Goal: Task Accomplishment & Management: Manage account settings

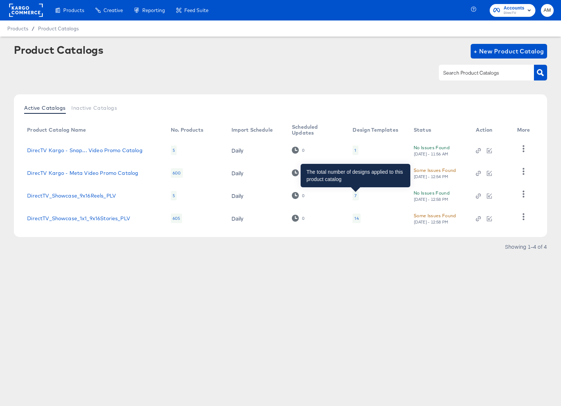
click at [355, 194] on div "7" at bounding box center [355, 196] width 2 height 6
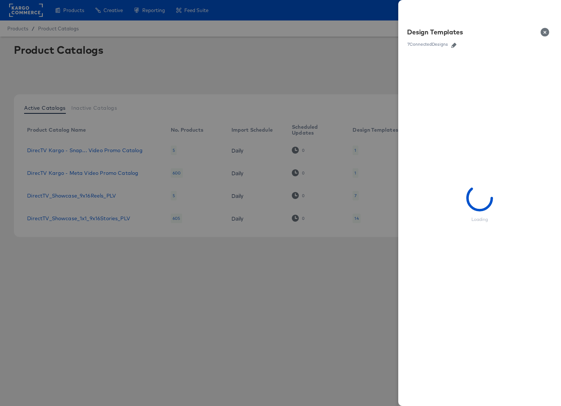
click at [454, 44] on icon "button" at bounding box center [453, 45] width 5 height 5
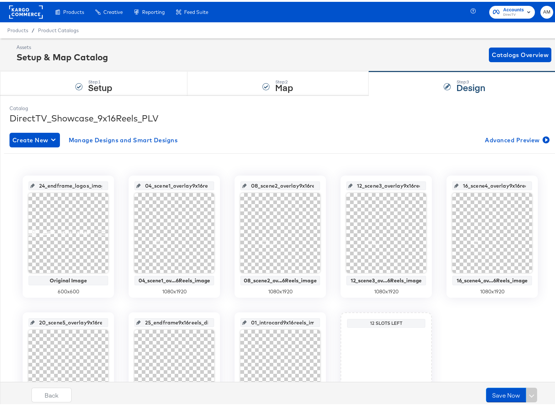
scroll to position [79, 0]
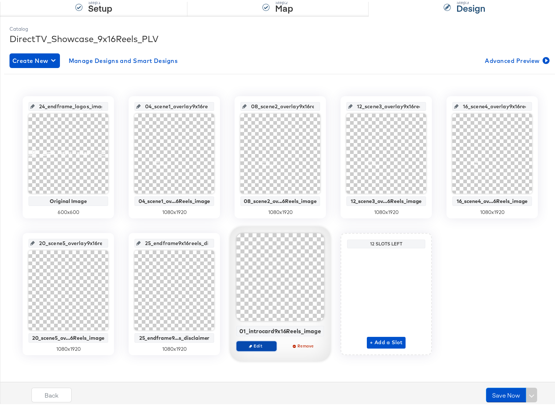
click at [256, 343] on span "Edit" at bounding box center [257, 343] width 34 height 5
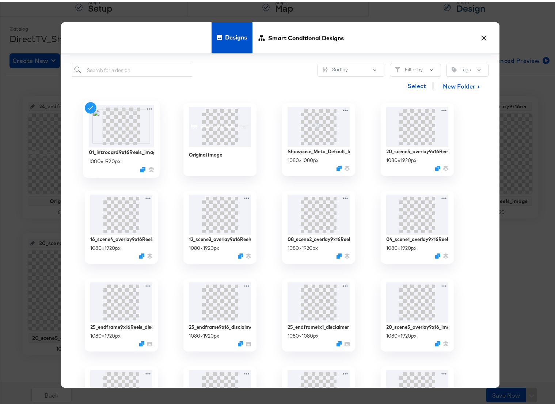
click at [120, 159] on div "1080 × 1920 px" at bounding box center [105, 159] width 32 height 7
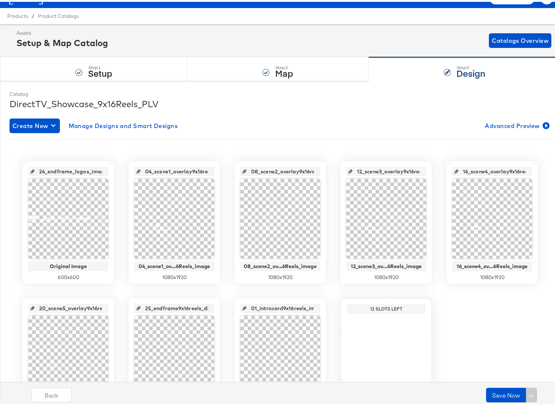
scroll to position [0, 0]
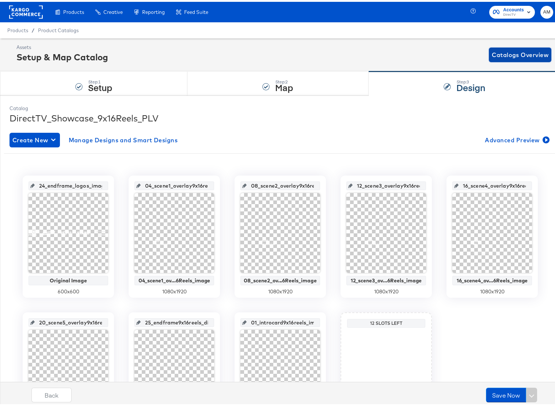
click at [492, 54] on span "Catalogs Overview" at bounding box center [520, 53] width 57 height 10
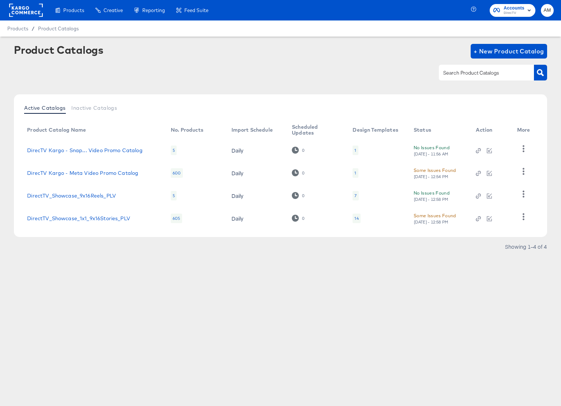
click at [354, 194] on div "7" at bounding box center [355, 196] width 2 height 6
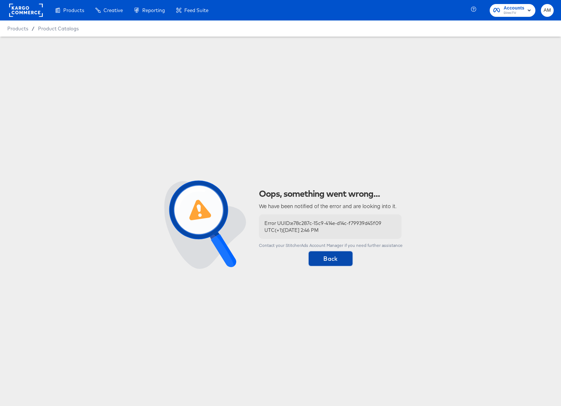
click at [329, 262] on span "Back" at bounding box center [330, 258] width 38 height 10
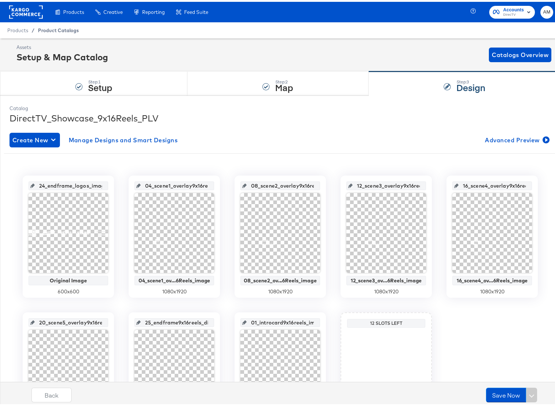
click at [60, 30] on span "Product Catalogs" at bounding box center [58, 29] width 41 height 6
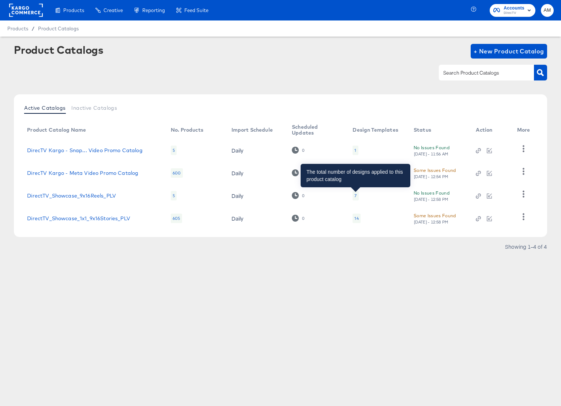
click at [355, 196] on div "7" at bounding box center [355, 196] width 2 height 6
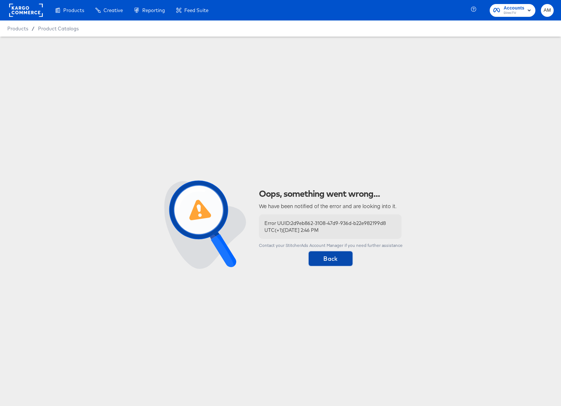
click at [316, 254] on span "Back" at bounding box center [330, 258] width 38 height 10
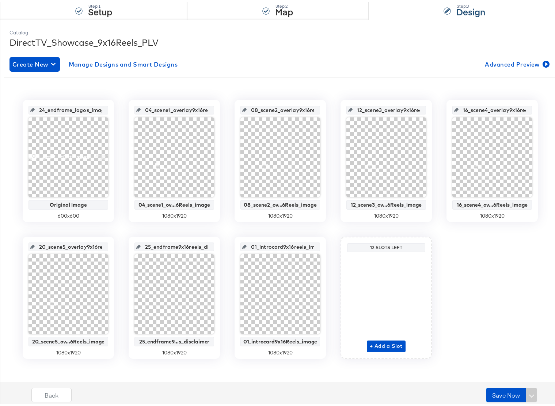
scroll to position [75, 0]
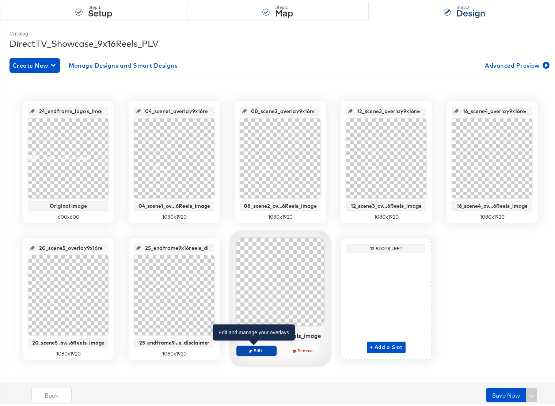
click at [252, 349] on span "Edit" at bounding box center [257, 348] width 34 height 5
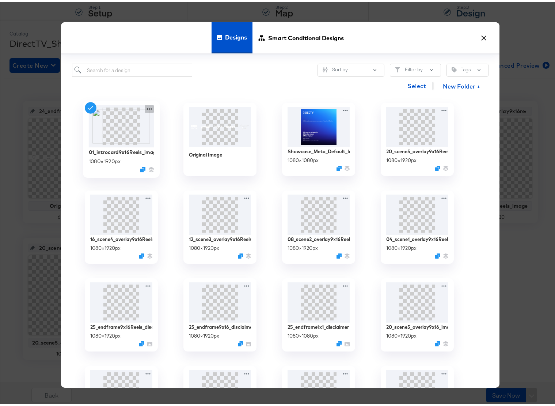
click at [145, 106] on icon at bounding box center [149, 107] width 9 height 8
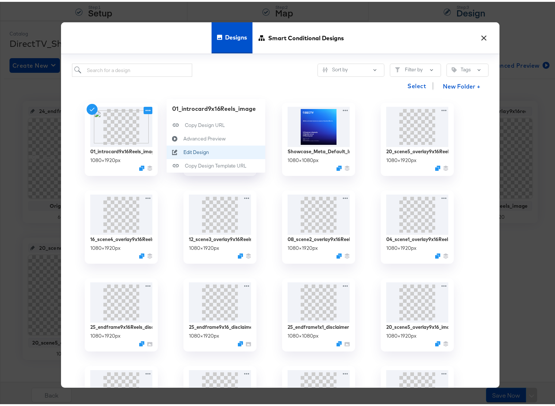
click at [184, 150] on div "Edit Design Edit Design" at bounding box center [184, 150] width 0 height 0
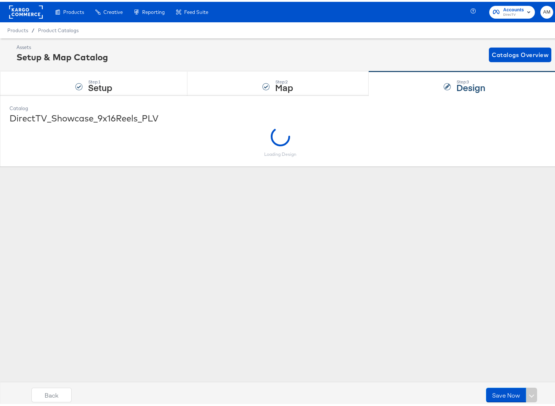
scroll to position [0, 0]
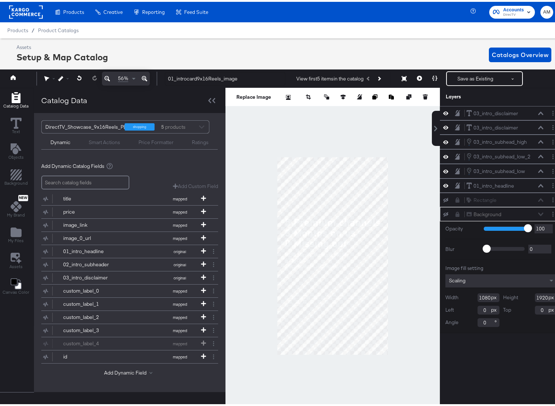
click at [147, 77] on button at bounding box center [144, 77] width 11 height 14
click at [147, 76] on button at bounding box center [144, 77] width 11 height 14
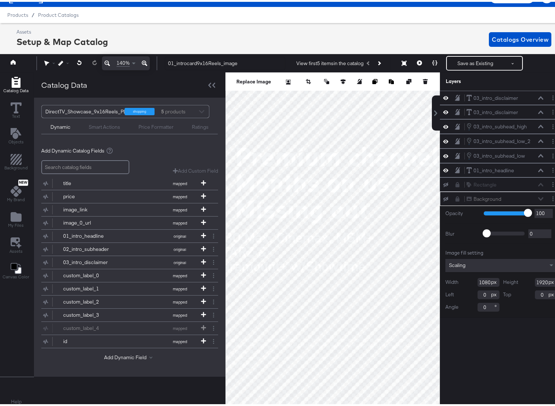
scroll to position [16, 0]
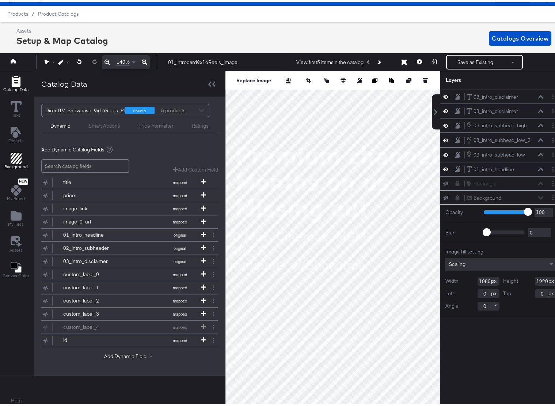
click at [15, 158] on icon "Add Rectangle" at bounding box center [16, 156] width 11 height 11
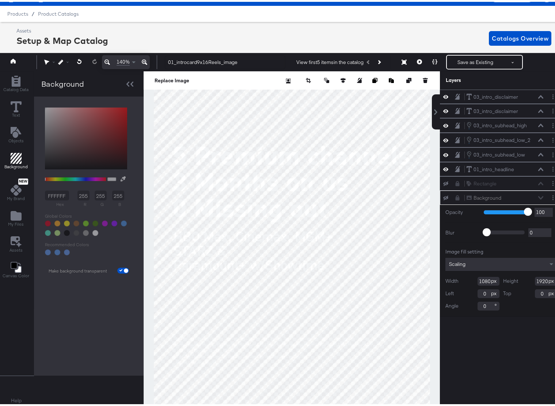
click at [15, 158] on icon "Add Rectangle" at bounding box center [16, 156] width 11 height 11
click at [15, 269] on g "Change Background" at bounding box center [16, 265] width 11 height 11
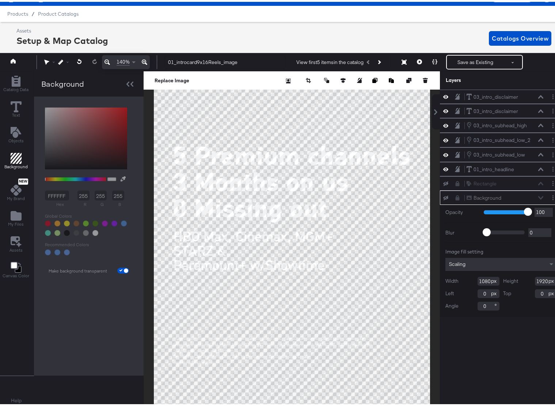
click at [145, 60] on icon at bounding box center [144, 60] width 5 height 9
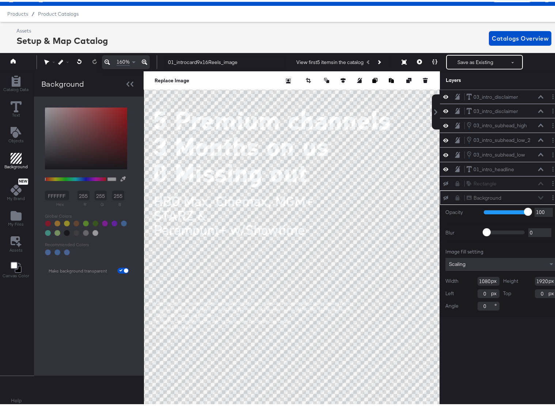
click at [145, 60] on icon at bounding box center [144, 60] width 5 height 9
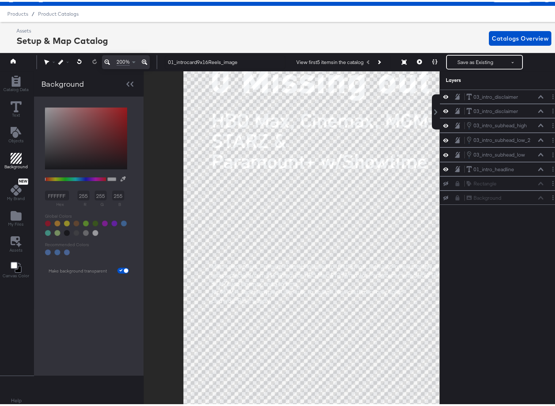
drag, startPoint x: 234, startPoint y: 246, endPoint x: 331, endPoint y: 120, distance: 159.0
click at [331, 120] on div at bounding box center [292, 237] width 296 height 336
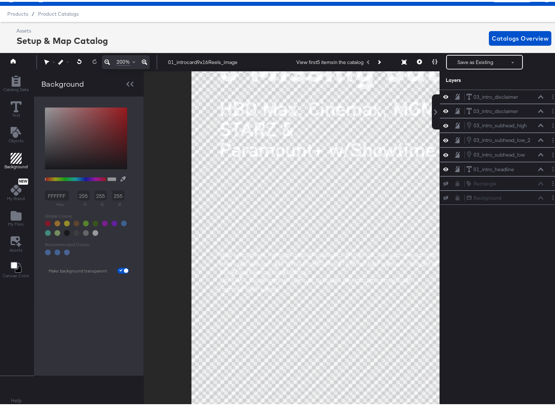
click at [139, 53] on button at bounding box center [144, 60] width 11 height 14
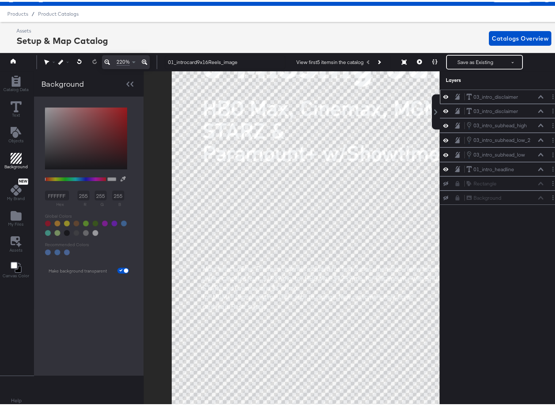
click at [539, 95] on icon at bounding box center [541, 95] width 5 height 4
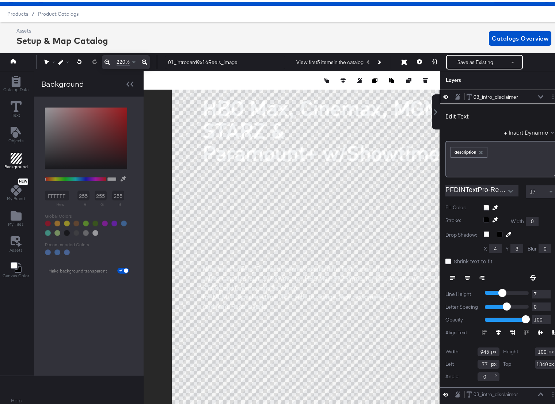
click at [539, 94] on icon at bounding box center [541, 95] width 5 height 4
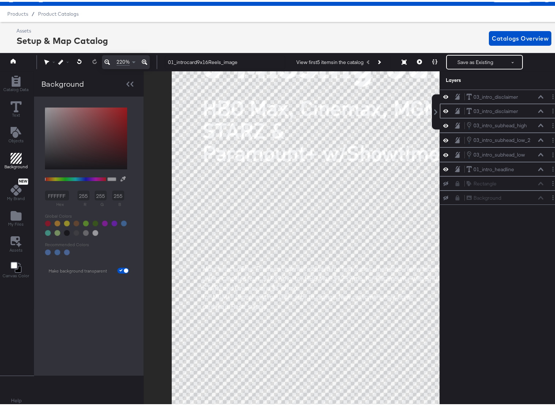
click at [539, 109] on icon at bounding box center [541, 108] width 5 height 3
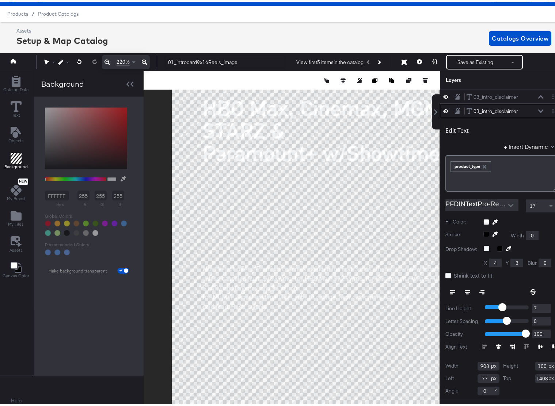
scroll to position [8, 0]
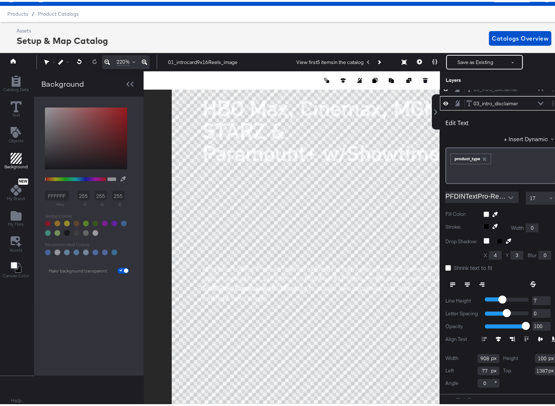
type input "1386"
click at [469, 60] on button "Save as Existing" at bounding box center [475, 60] width 57 height 13
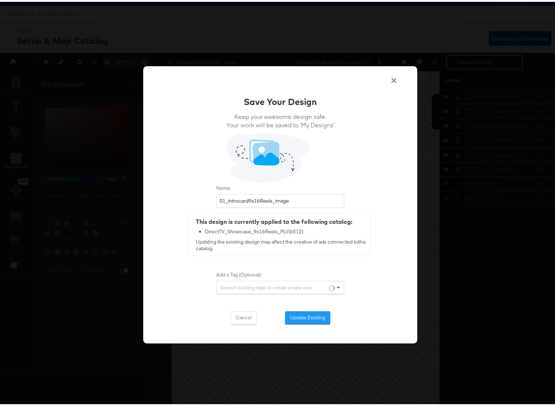
scroll to position [0, 0]
click at [306, 317] on button "Update Existing" at bounding box center [307, 315] width 45 height 13
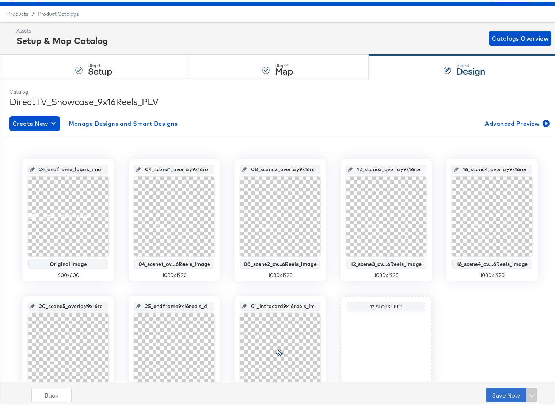
click at [498, 393] on button "Save Now" at bounding box center [506, 393] width 40 height 15
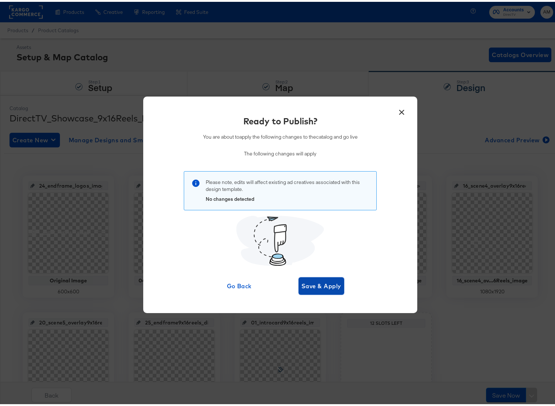
click at [306, 285] on span "Save & Apply" at bounding box center [322, 284] width 40 height 10
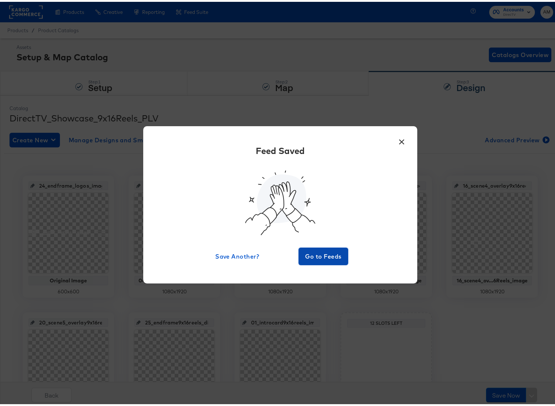
click at [311, 256] on span "Go to Feeds" at bounding box center [324, 254] width 44 height 10
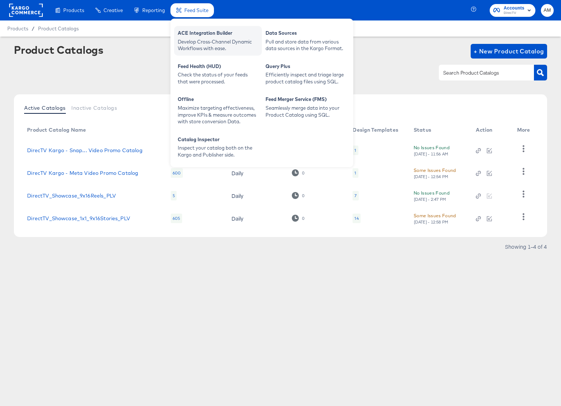
click at [200, 44] on div "Develop Cross-Channel Dynamic Workflows with ease." at bounding box center [218, 45] width 80 height 14
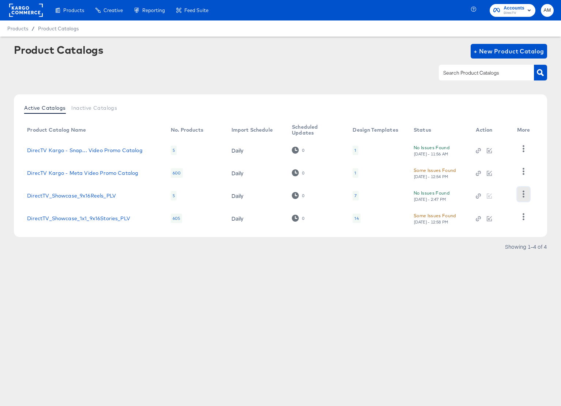
click at [523, 194] on icon "button" at bounding box center [523, 193] width 2 height 7
click at [487, 161] on div "HUD Checks (Internal)" at bounding box center [493, 157] width 73 height 12
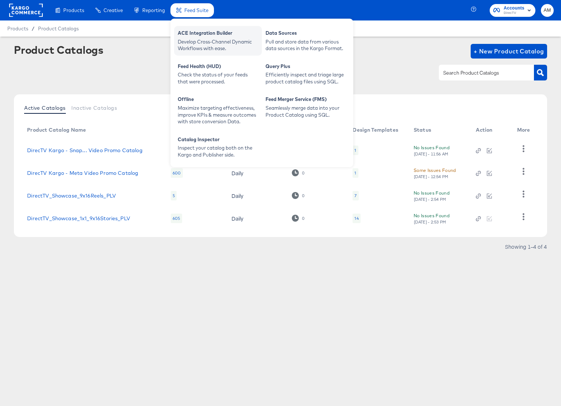
click at [198, 34] on div "ACE Integration Builder" at bounding box center [218, 34] width 80 height 9
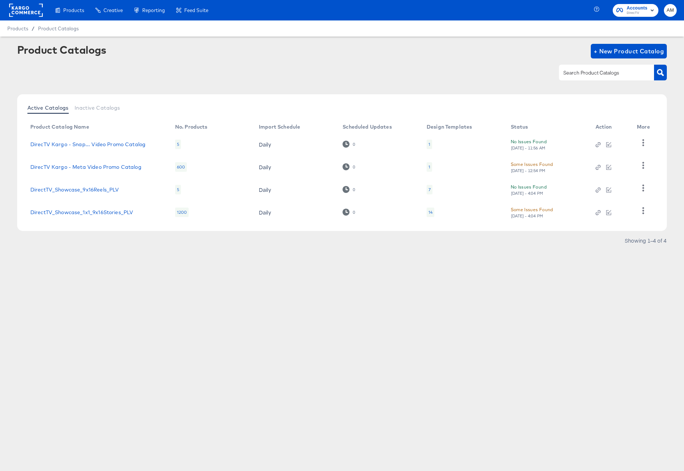
click at [16, 11] on rect at bounding box center [26, 10] width 34 height 13
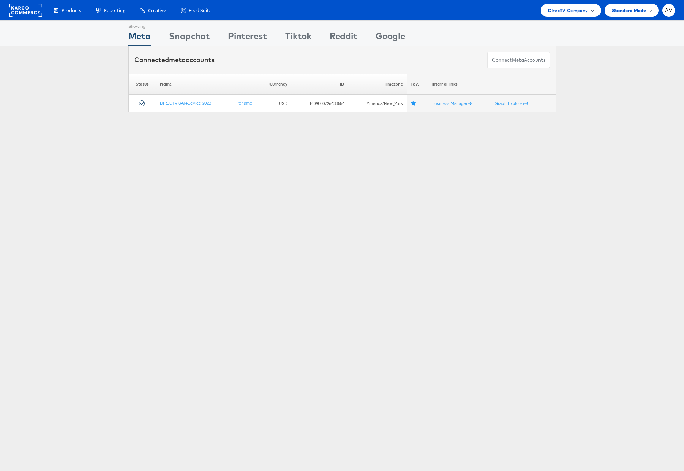
click at [564, 7] on span "DirecTV Company" at bounding box center [568, 11] width 40 height 8
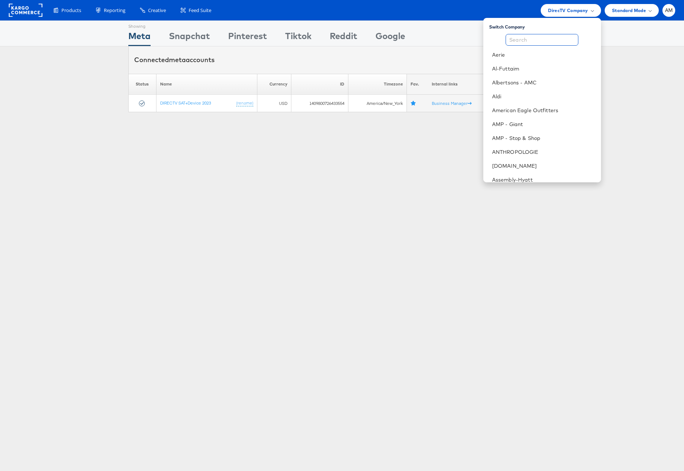
click at [537, 38] on input "text" at bounding box center [542, 40] width 73 height 12
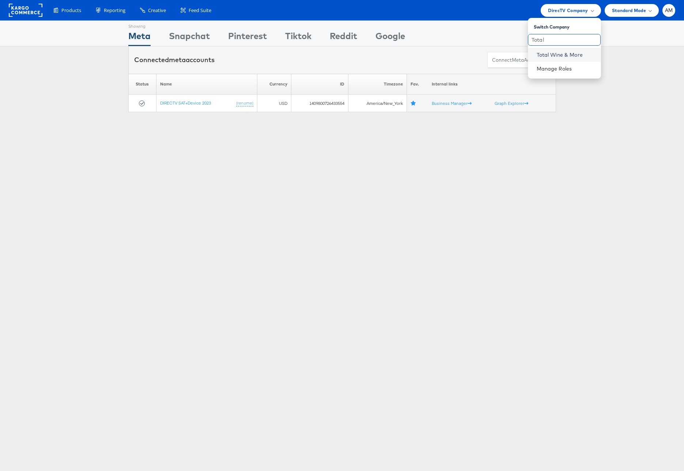
type input "Total"
click at [557, 52] on link "Total Wine & More" at bounding box center [566, 54] width 58 height 7
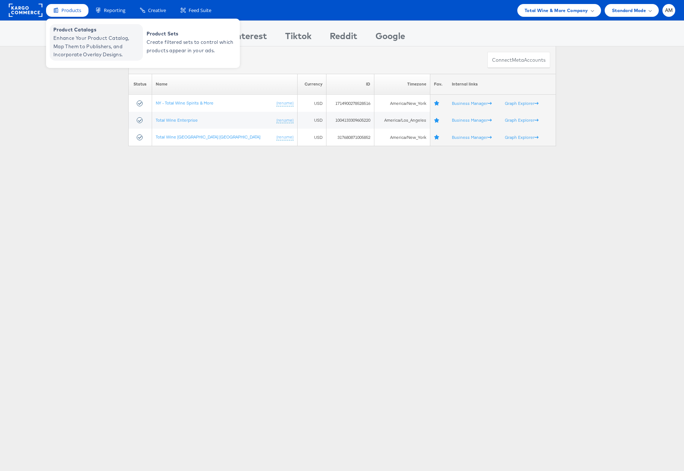
click at [92, 49] on span "Enhance Your Product Catalog, Map Them to Publishers, and Incorporate Overlay D…" at bounding box center [97, 46] width 88 height 25
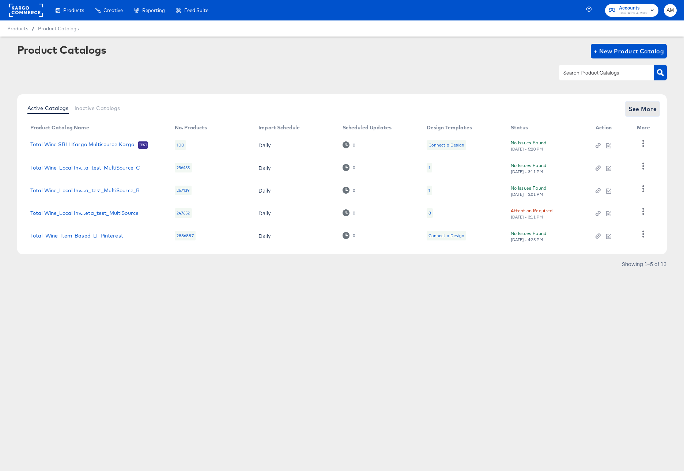
click at [638, 109] on span "See More" at bounding box center [642, 109] width 29 height 10
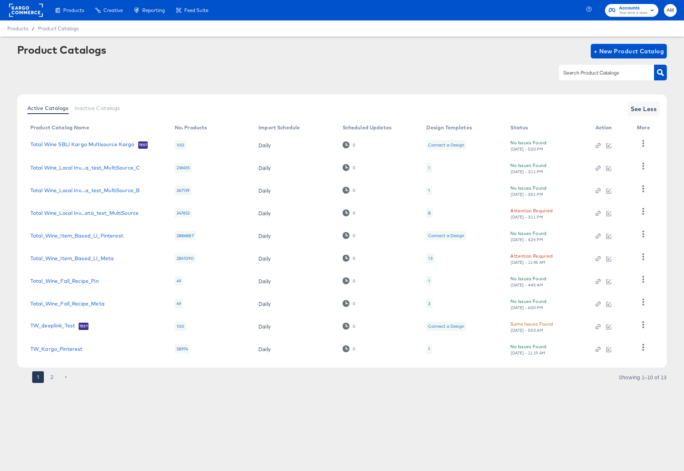
click at [51, 378] on button "2" at bounding box center [52, 377] width 12 height 12
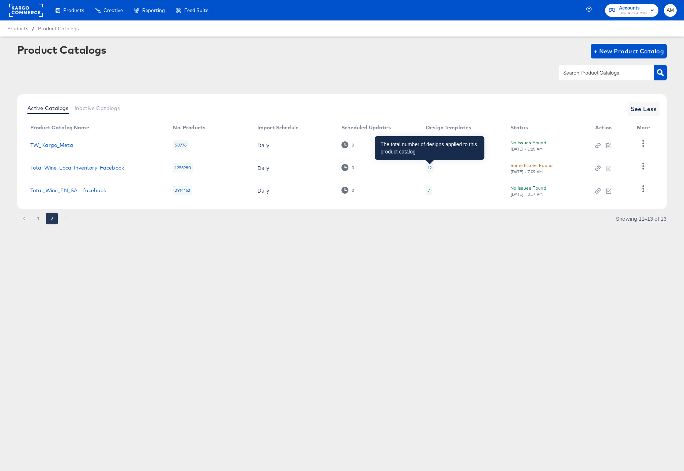
click at [430, 169] on div "12" at bounding box center [430, 168] width 4 height 6
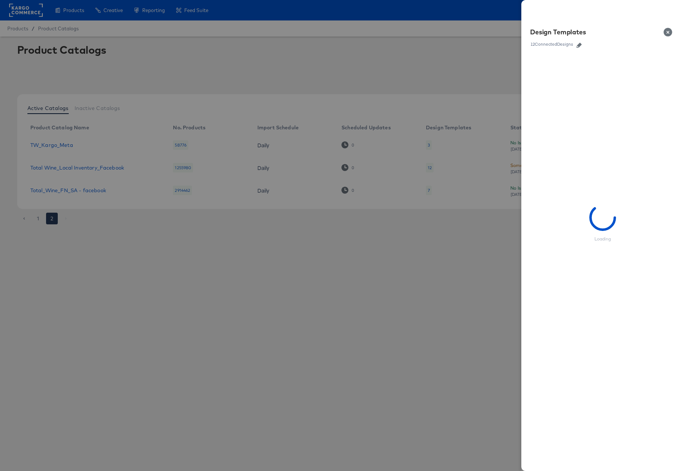
click at [579, 44] on icon "button" at bounding box center [579, 45] width 5 height 5
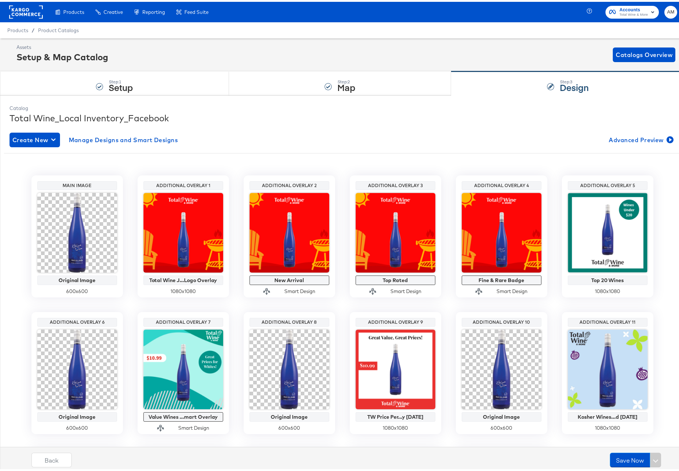
click at [22, 10] on rect at bounding box center [26, 10] width 34 height 13
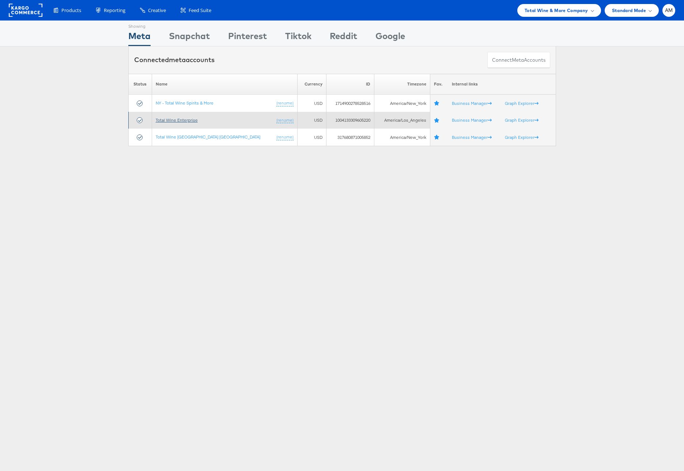
click at [193, 119] on link "Total Wine Enterprise" at bounding box center [177, 119] width 42 height 5
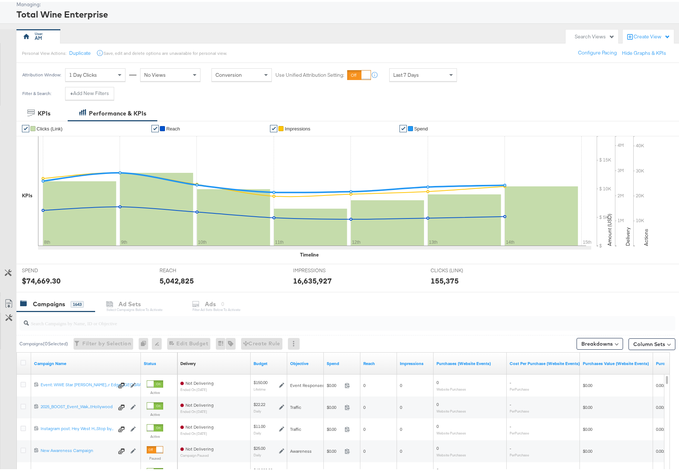
scroll to position [125, 0]
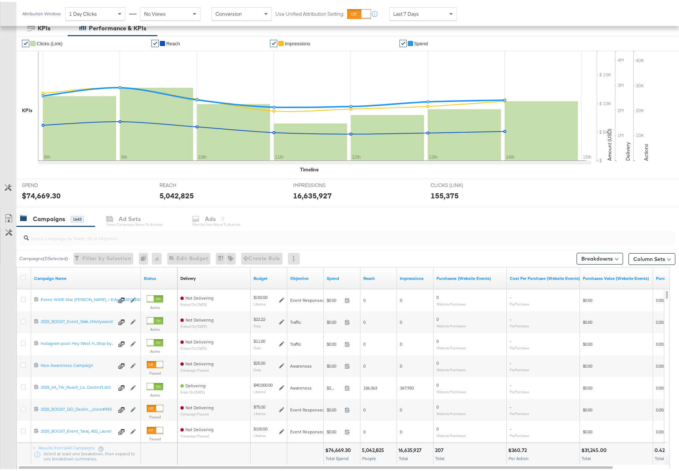
click at [220, 215] on div "Campaigns 1643 Ad Sets Select Campaigns below to activate Ads 0 Filter Ad Sets …" at bounding box center [350, 217] width 668 height 16
click at [199, 218] on div "Campaigns 1643 Ad Sets Select Campaigns below to activate Ads 0 Filter Ad Sets …" at bounding box center [350, 217] width 668 height 16
click at [24, 274] on icon at bounding box center [22, 275] width 5 height 5
click at [0, 0] on input "checkbox" at bounding box center [0, 0] width 0 height 0
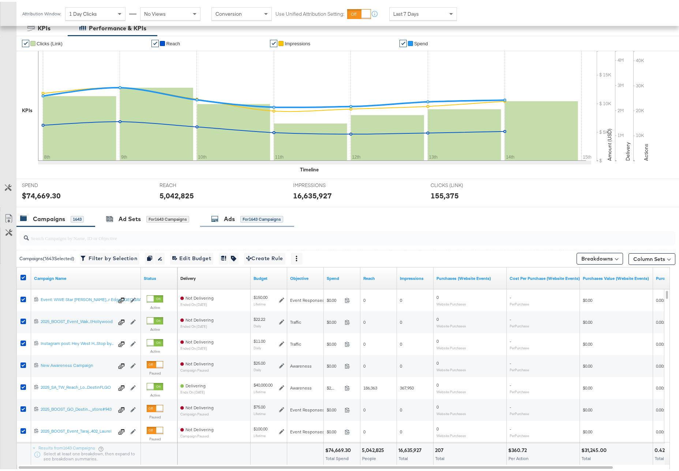
click at [236, 217] on div "Ads for 1643 Campaigns" at bounding box center [247, 217] width 72 height 8
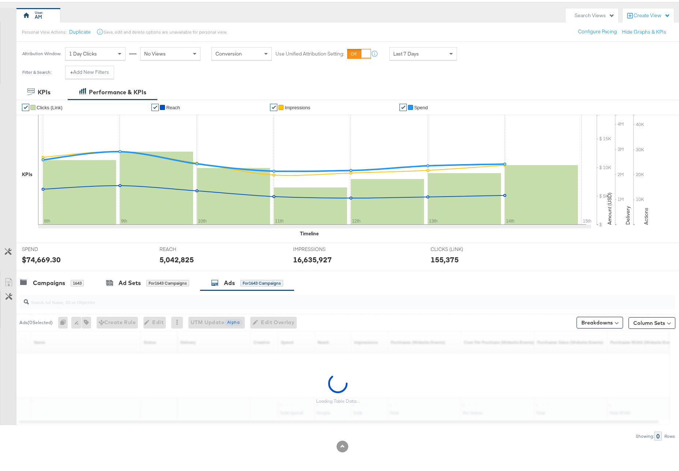
scroll to position [61, 0]
click at [66, 302] on input "search" at bounding box center [322, 297] width 586 height 14
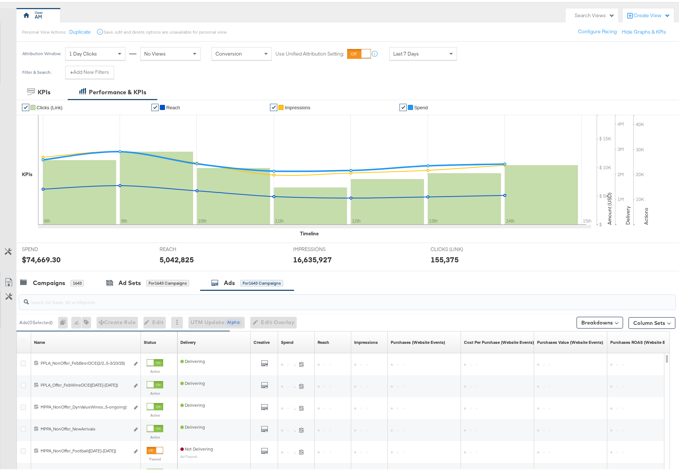
click at [109, 301] on input "search" at bounding box center [322, 297] width 586 height 14
paste input "6642550545981"
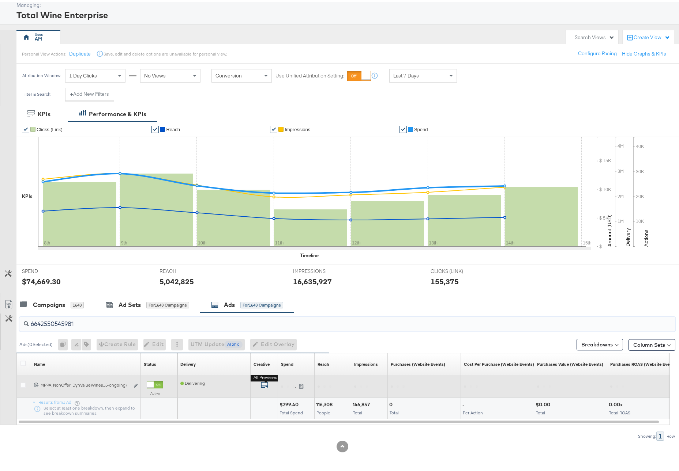
type input "6642550545981"
click at [265, 383] on icon "default" at bounding box center [264, 383] width 7 height 7
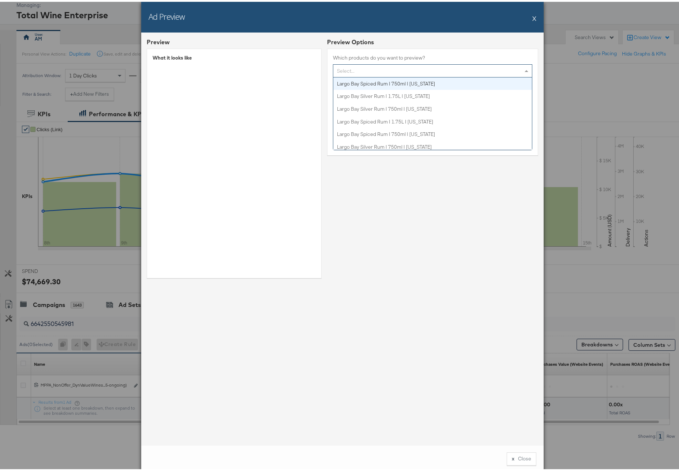
click at [524, 66] on span at bounding box center [526, 69] width 9 height 12
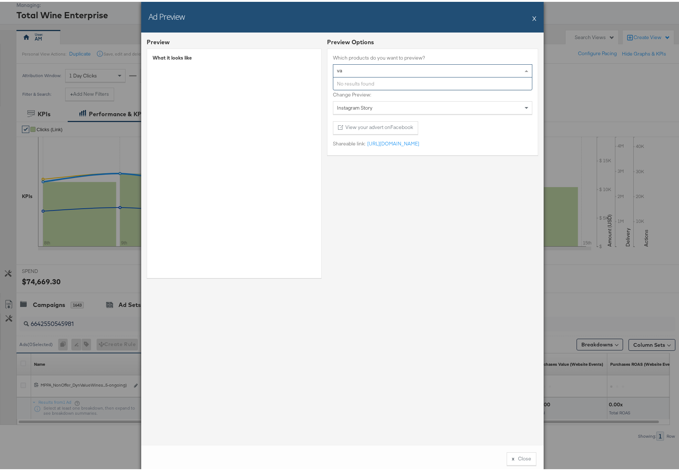
type input "v"
type input "V"
click at [367, 106] on span "Instagram Story" at bounding box center [354, 106] width 35 height 7
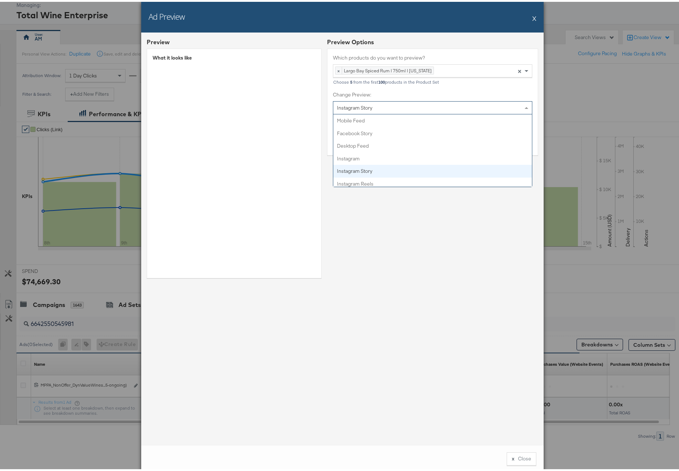
scroll to position [3, 0]
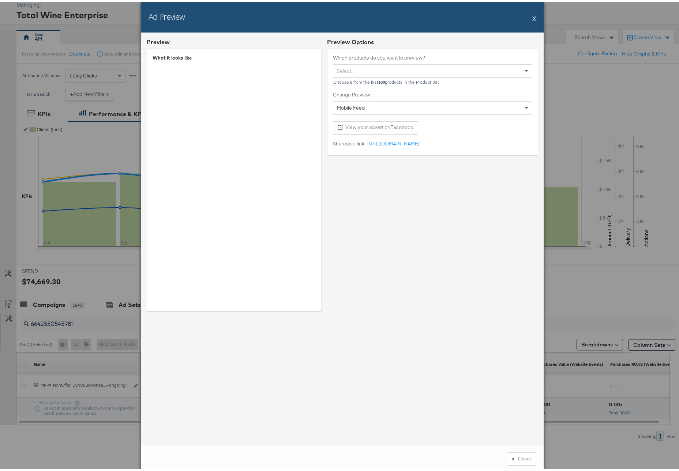
click at [532, 15] on button "X" at bounding box center [534, 16] width 4 height 15
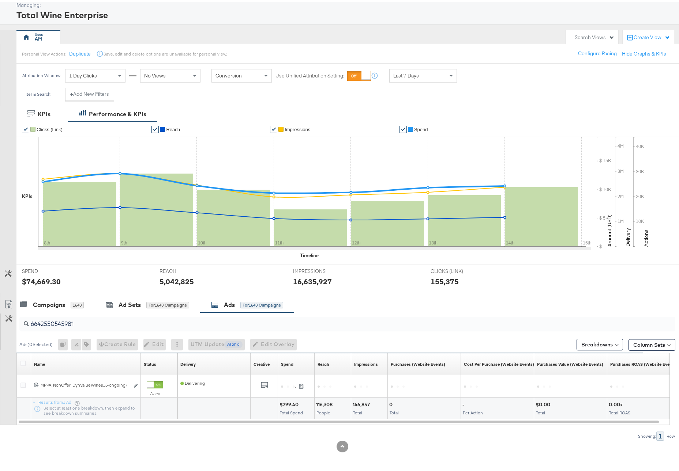
click at [51, 322] on input "6642550545981" at bounding box center [322, 319] width 586 height 14
paste input "8666170691"
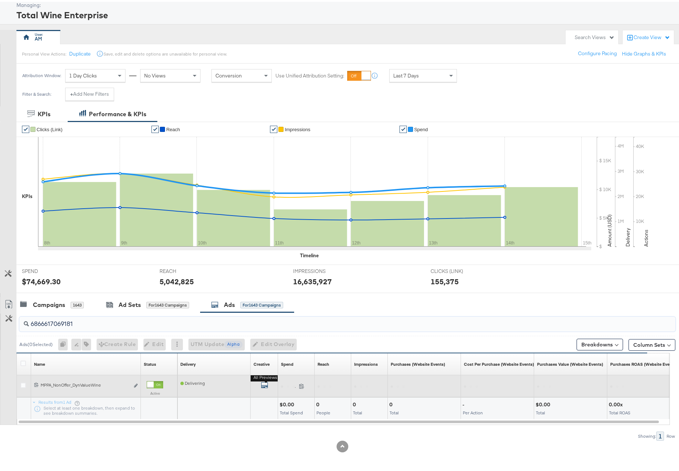
type input "6866617069181"
click at [263, 383] on icon "default" at bounding box center [264, 383] width 7 height 7
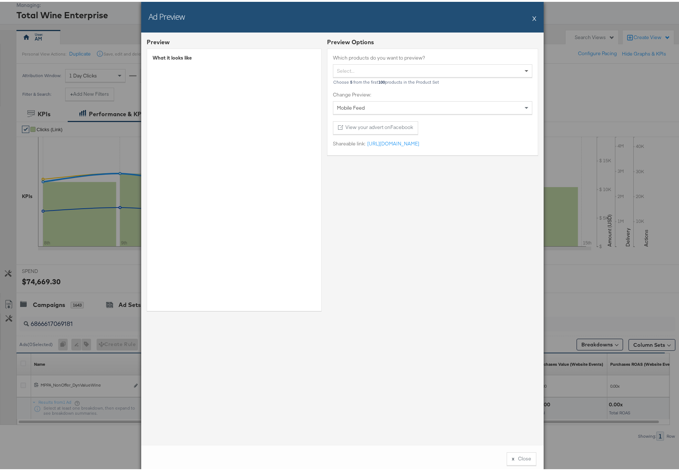
click at [523, 68] on span at bounding box center [526, 69] width 9 height 12
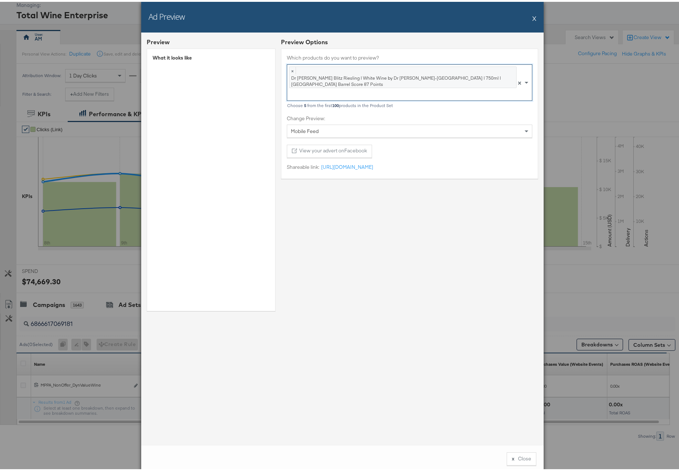
click at [532, 18] on button "X" at bounding box center [534, 16] width 4 height 15
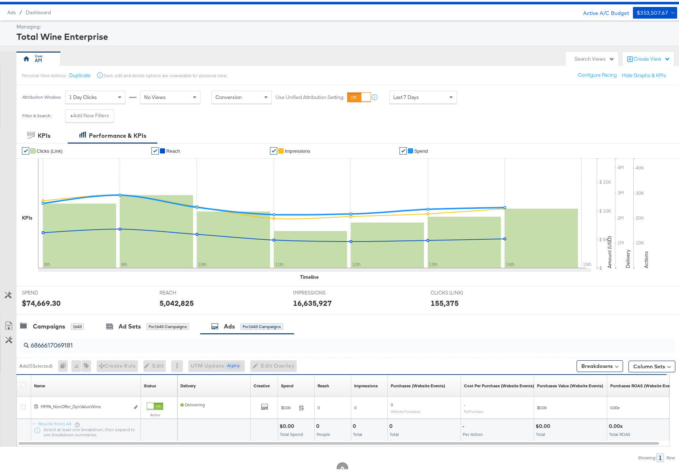
scroll to position [0, 0]
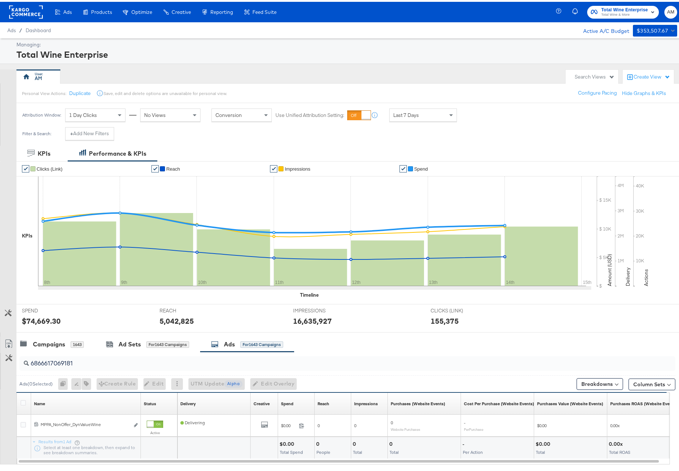
click at [20, 11] on rect at bounding box center [26, 10] width 34 height 13
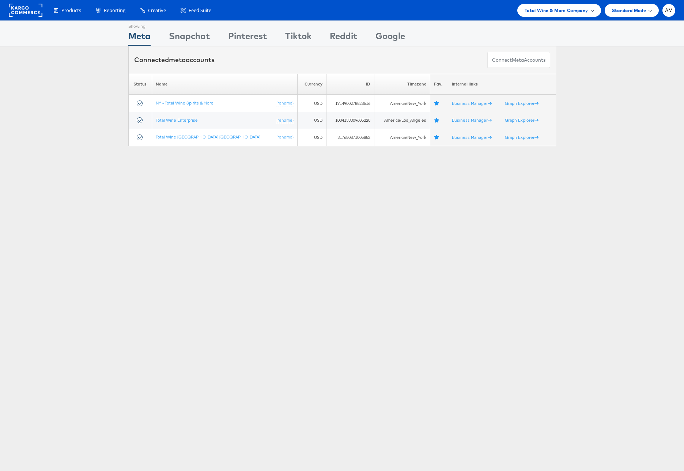
click at [553, 10] on span "Total Wine & More Company" at bounding box center [557, 11] width 64 height 8
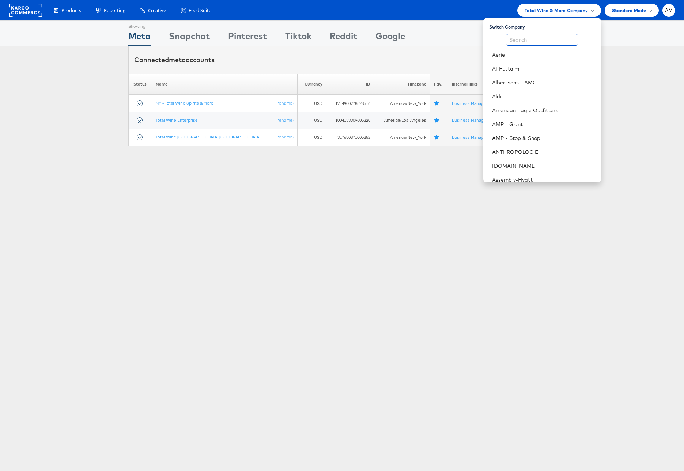
click at [521, 44] on input "text" at bounding box center [542, 40] width 73 height 12
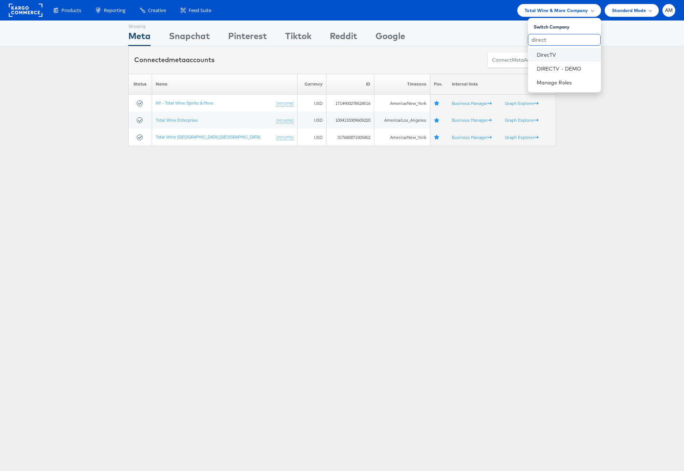
type input "direct"
click at [553, 54] on link "DirecTV" at bounding box center [566, 54] width 58 height 7
